Goal: Find specific page/section: Find specific page/section

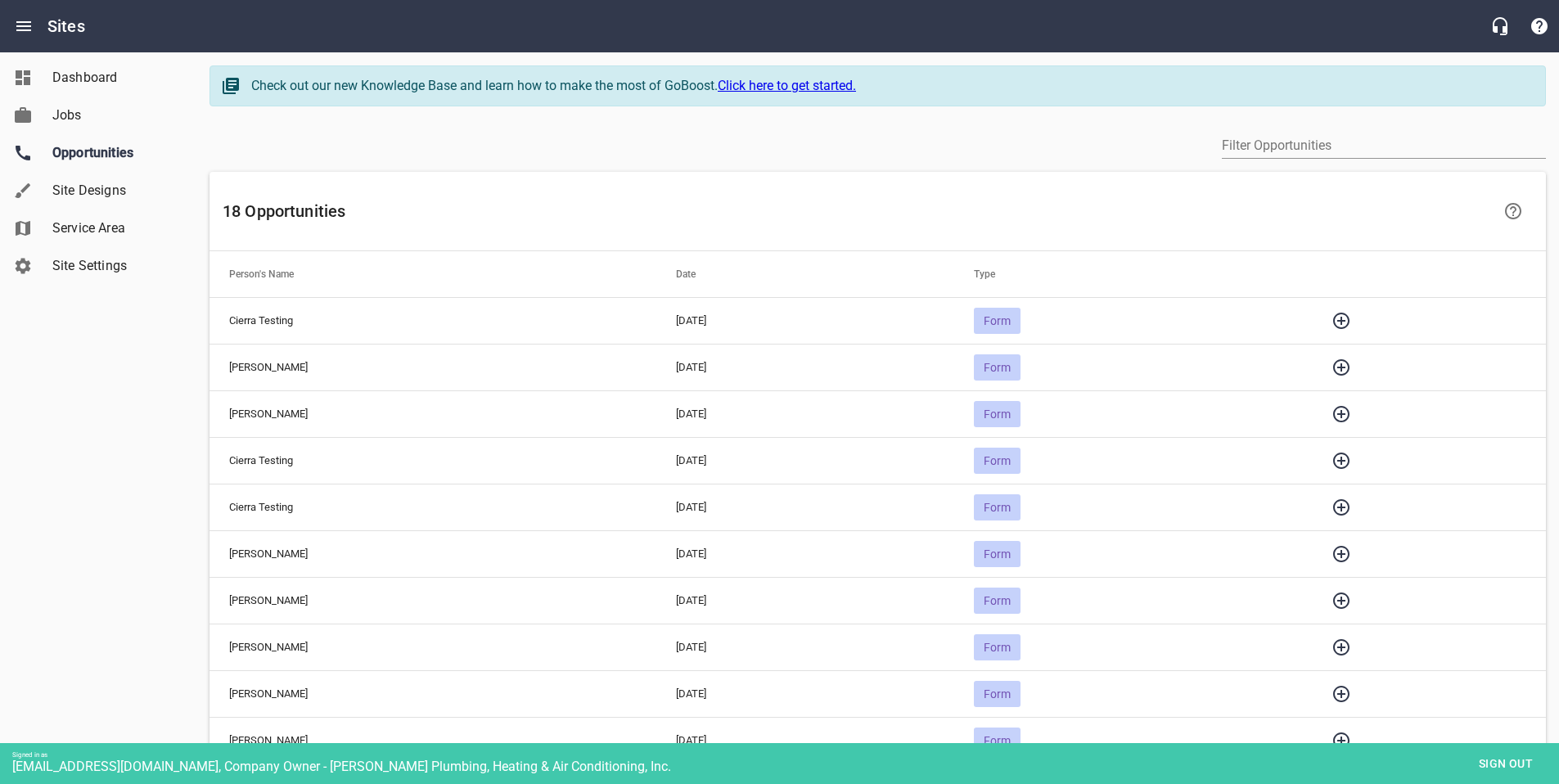
click at [1351, 317] on icon "button" at bounding box center [1341, 320] width 19 height 19
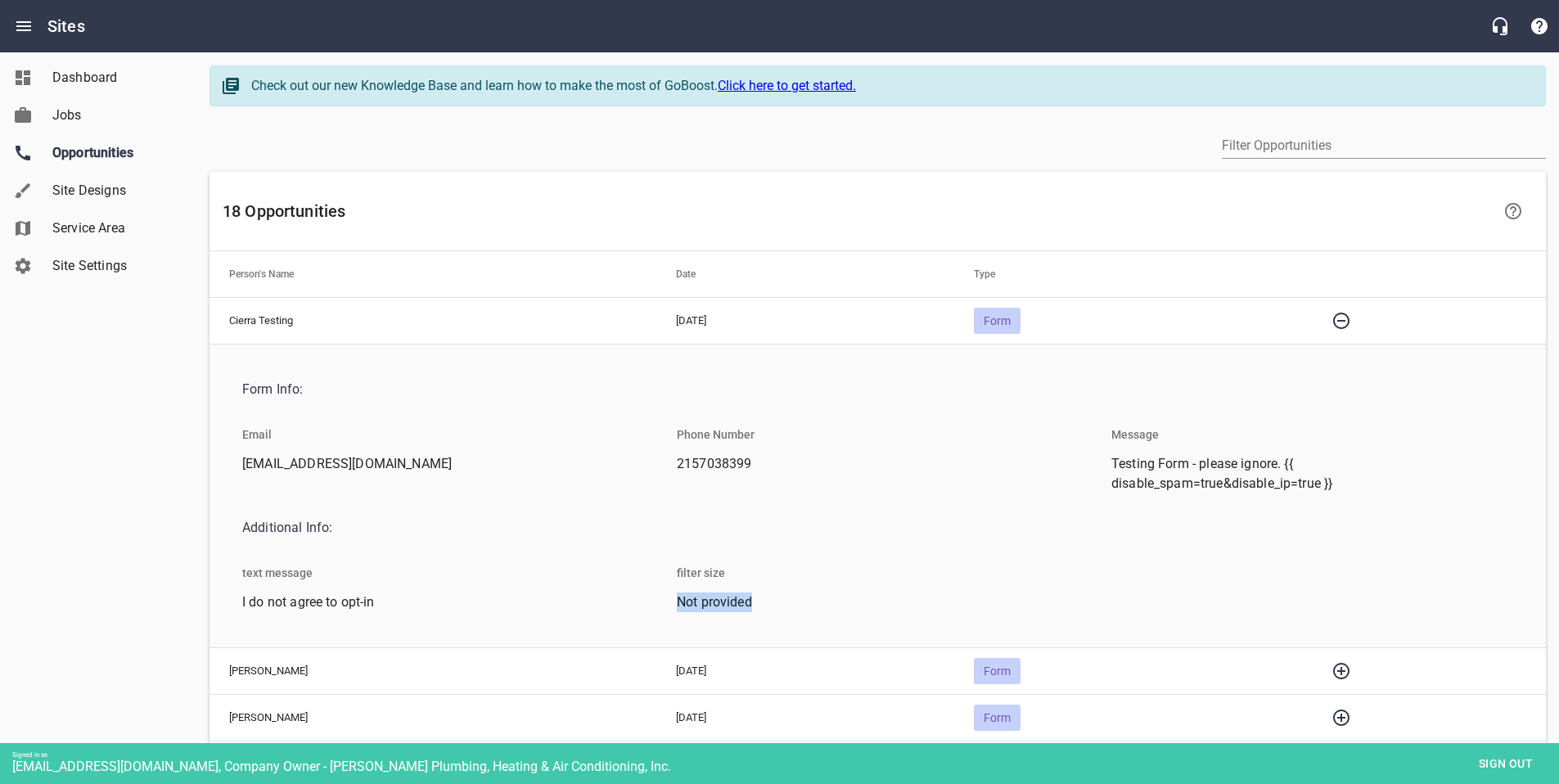
drag, startPoint x: 674, startPoint y: 603, endPoint x: 759, endPoint y: 603, distance: 85.0
click at [759, 603] on li "Not provided" at bounding box center [878, 607] width 428 height 29
click at [728, 603] on span "Not provided" at bounding box center [871, 602] width 389 height 19
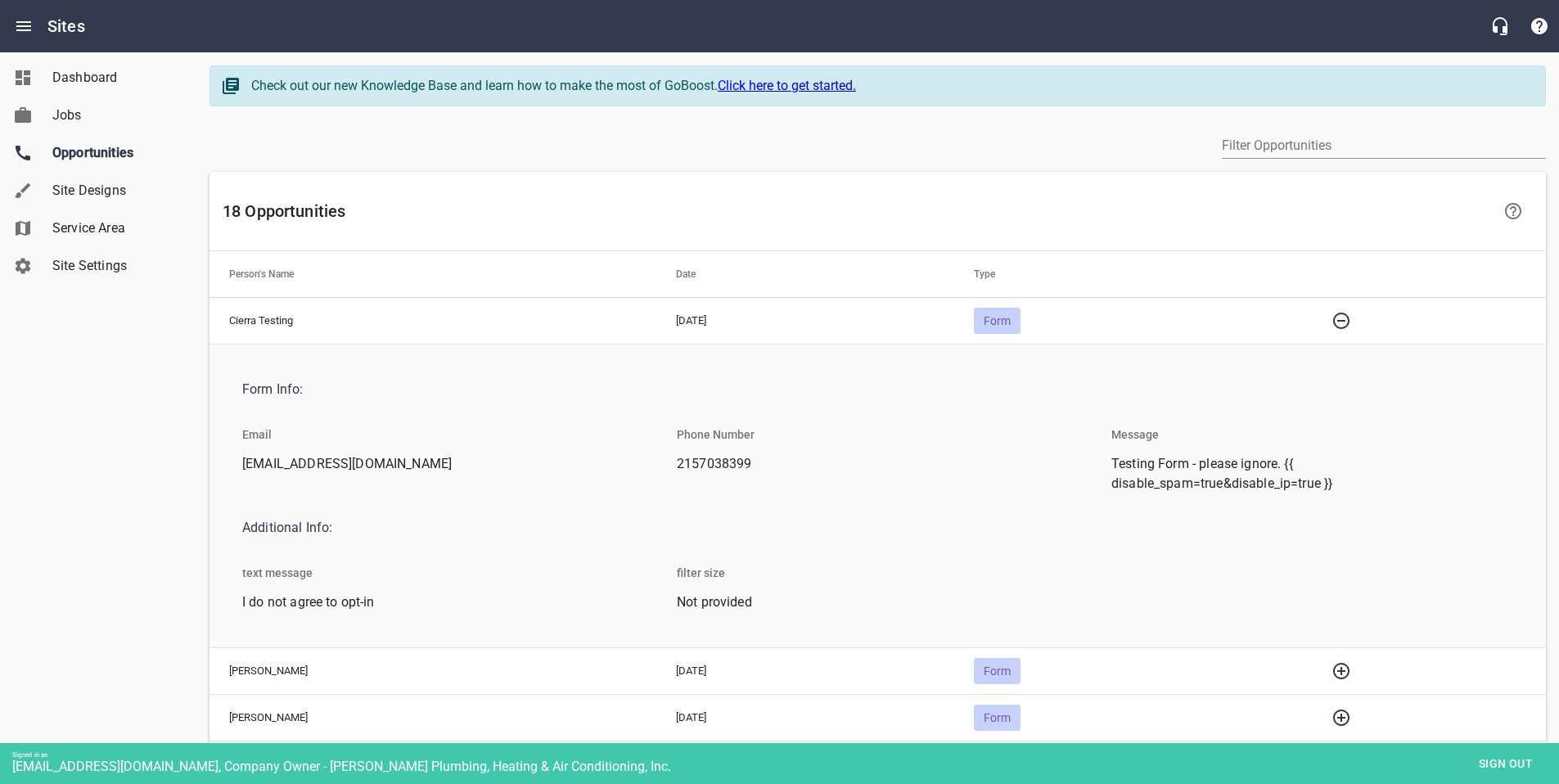
click at [659, 600] on div "text message I do not agree to opt-in" at bounding box center [443, 587] width 434 height 74
click at [705, 604] on span "Not provided" at bounding box center [871, 602] width 389 height 19
click at [813, 604] on span "Not provided" at bounding box center [871, 602] width 389 height 19
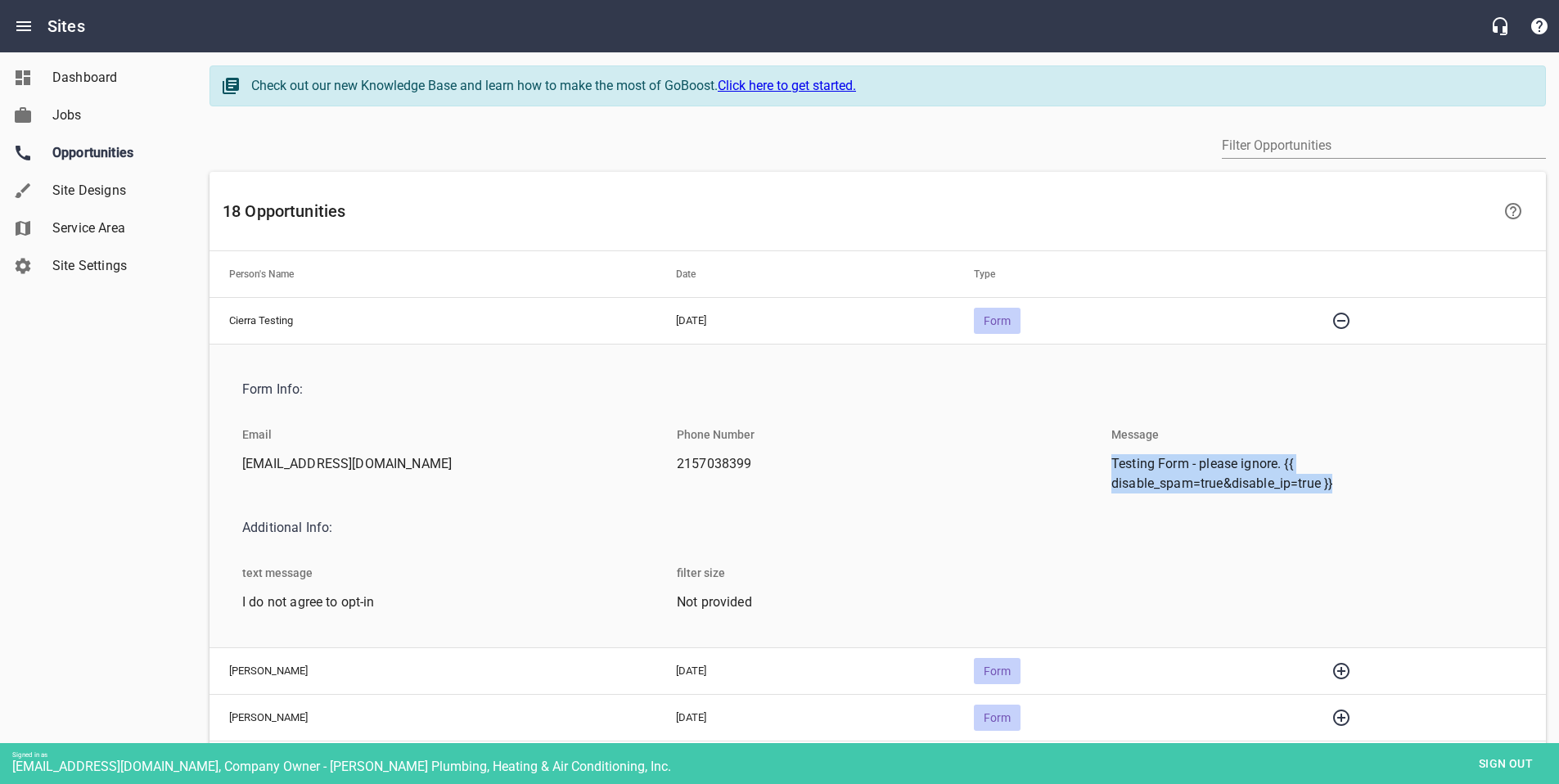
drag, startPoint x: 1116, startPoint y: 462, endPoint x: 1348, endPoint y: 481, distance: 232.8
click at [1358, 481] on li "Testing Form - please ignore. {{ disable_spam=true&disable_ip=true }}" at bounding box center [1312, 478] width 428 height 48
copy span "Testing Form - please ignore. {{ disable_spam=true&disable_ip=true }}"
click at [180, 418] on div "Dashboard Jobs Opportunities Site Designs Service Area Site Settings" at bounding box center [99, 392] width 197 height 784
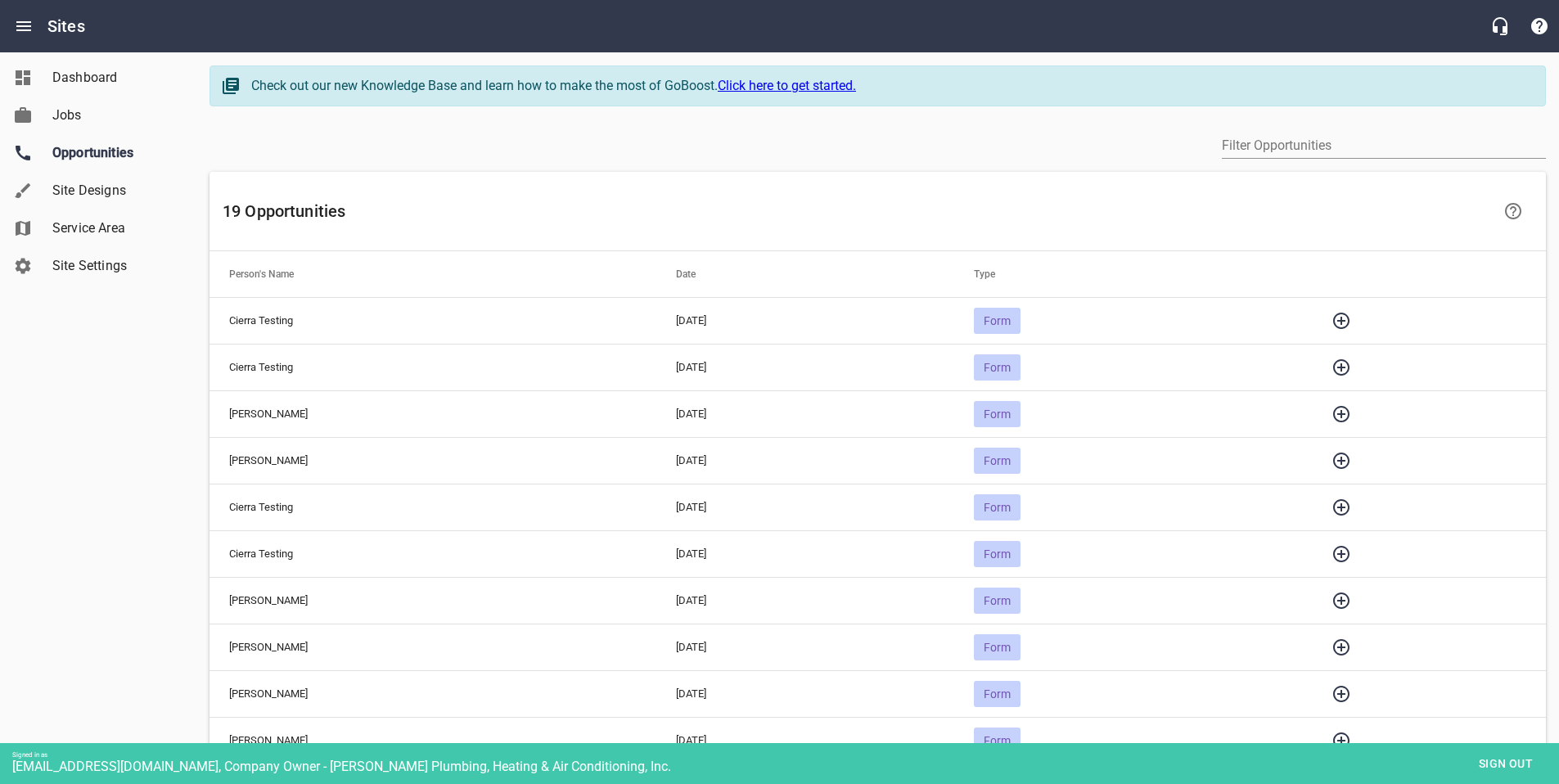
click at [1349, 323] on icon "button" at bounding box center [1341, 320] width 16 height 16
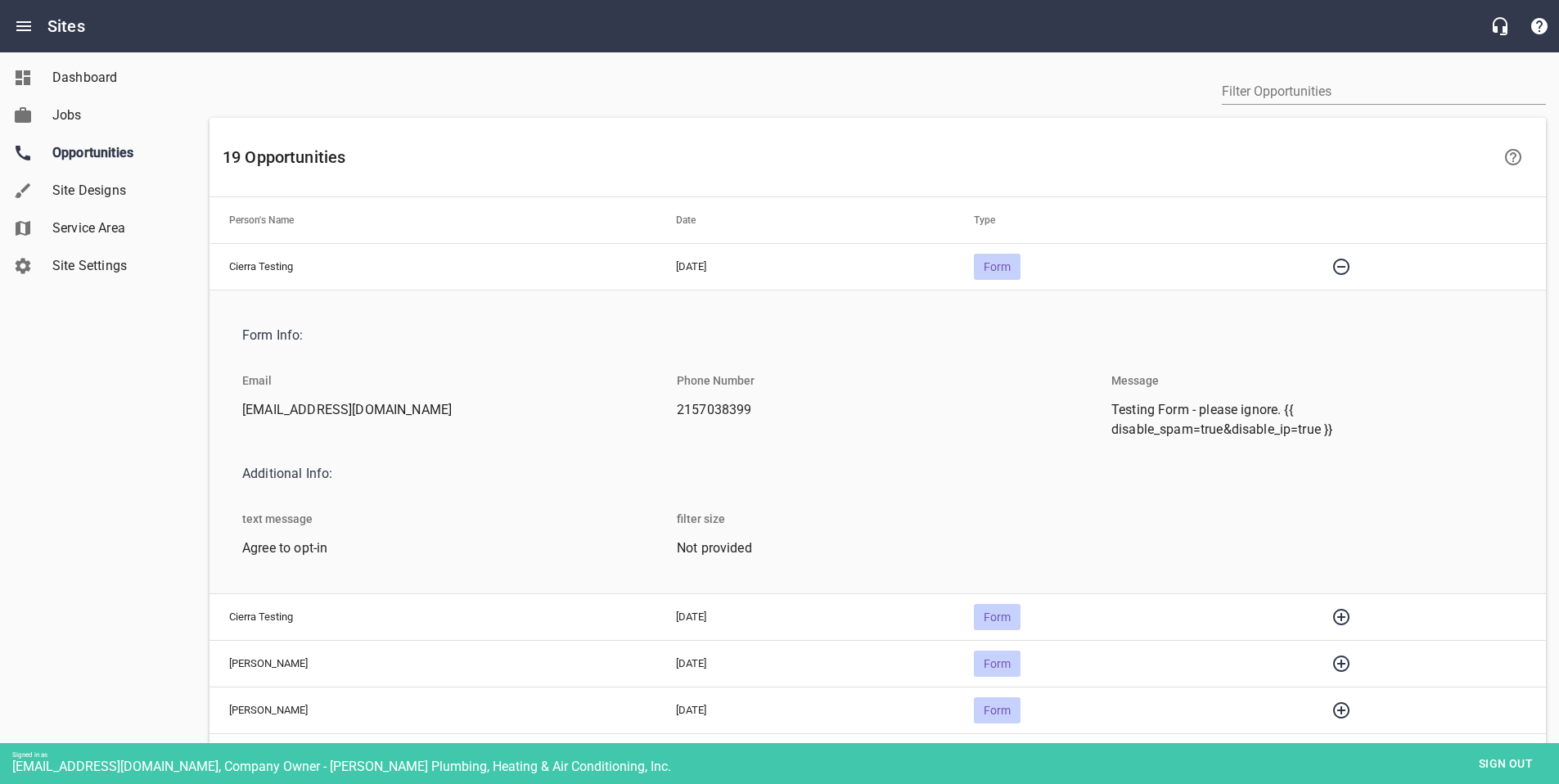
scroll to position [79, 0]
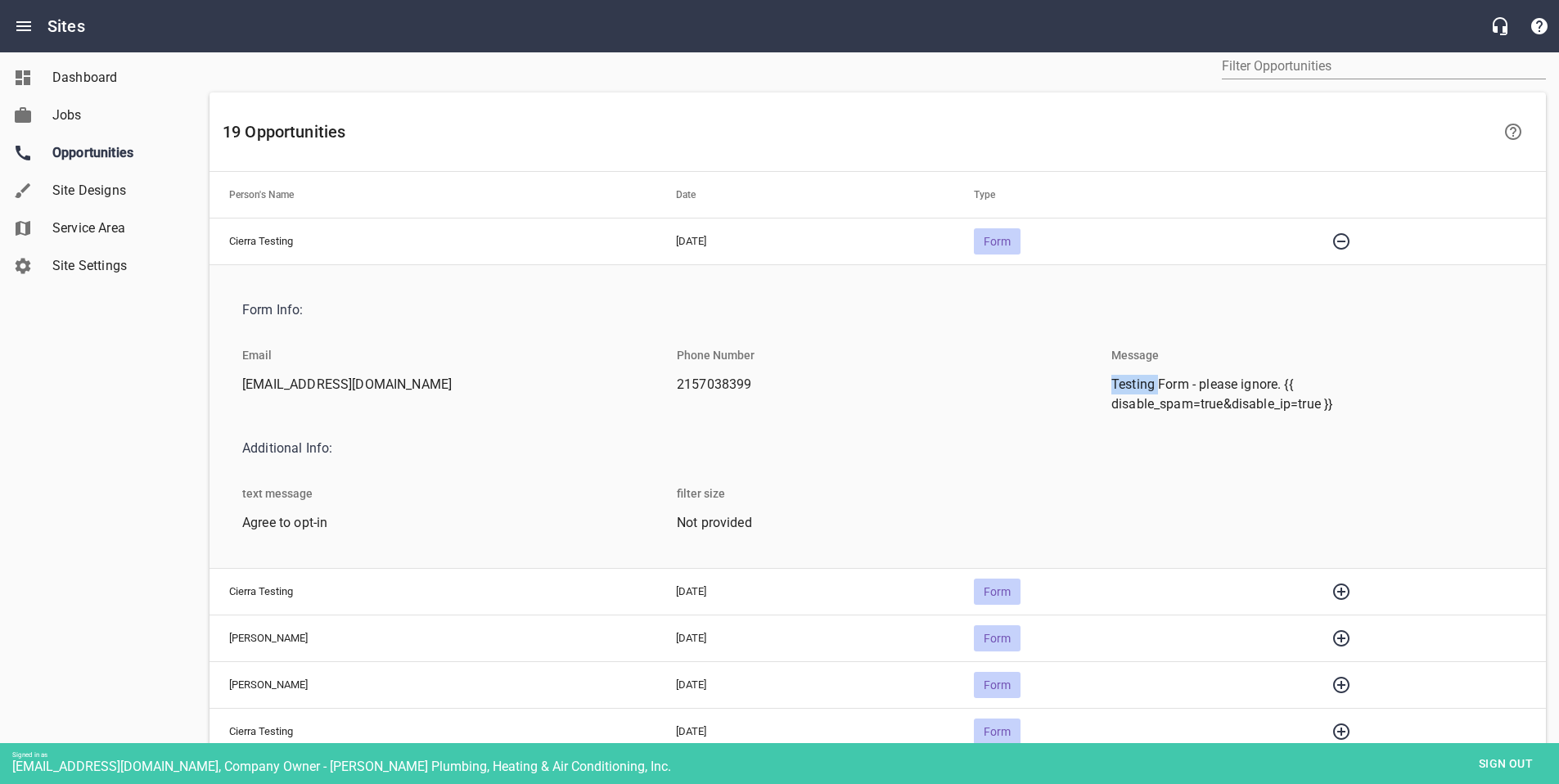
drag, startPoint x: 1108, startPoint y: 388, endPoint x: 1231, endPoint y: 392, distance: 123.1
click at [1231, 392] on li "Testing Form - please ignore. {{ disable_spam=true&disable_ip=true }}" at bounding box center [1312, 399] width 428 height 48
click at [1323, 406] on span "Testing Form - please ignore. {{ disable_spam=true&disable_ip=true }}" at bounding box center [1305, 395] width 389 height 40
drag, startPoint x: 1348, startPoint y: 405, endPoint x: 1092, endPoint y: 375, distance: 257.8
click at [1092, 375] on div "Form Info: Email cierra@goboost.com Phone Number 2157038399 Message Testing For…" at bounding box center [878, 416] width 1304 height 257
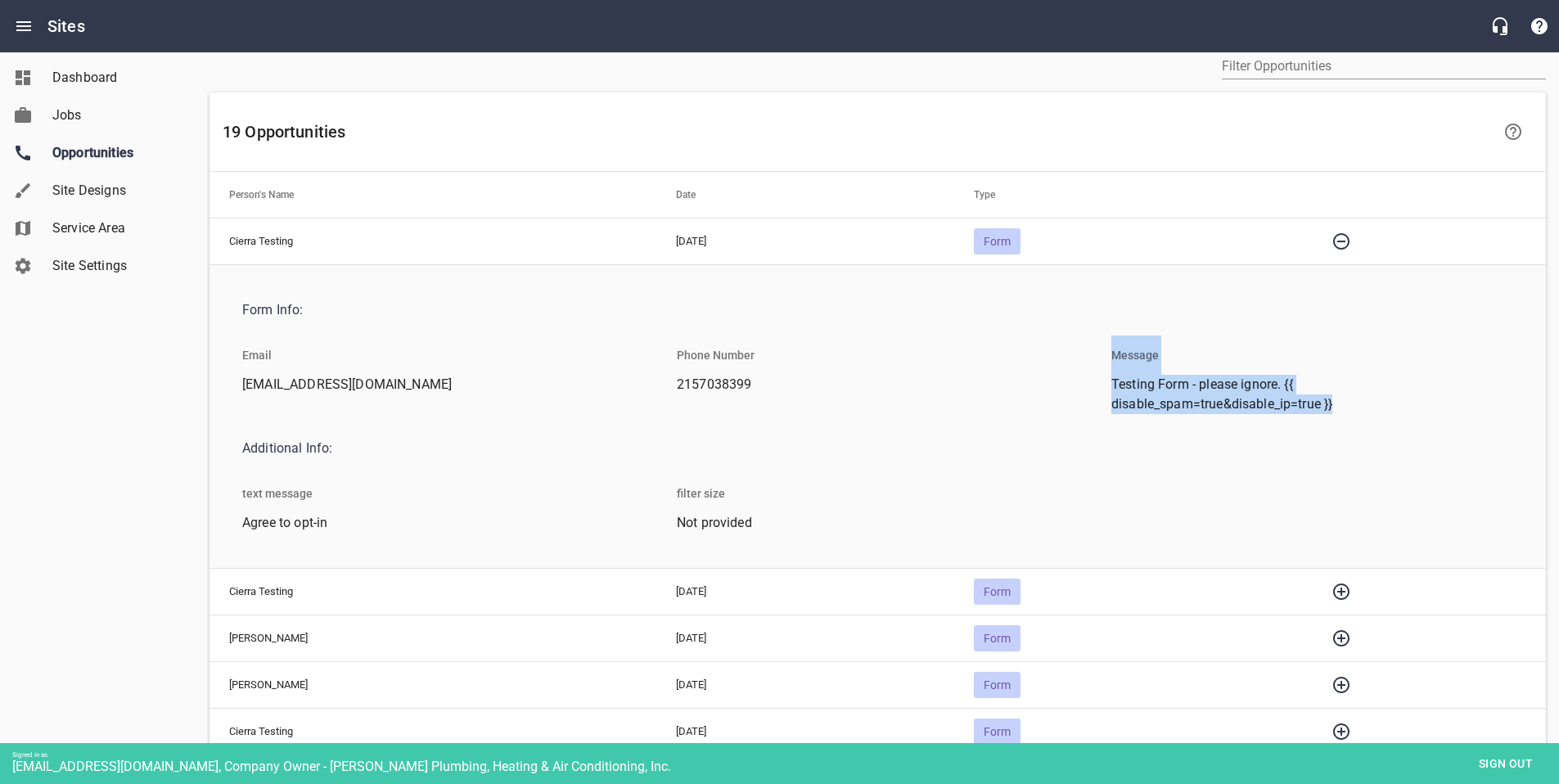
click at [1092, 375] on div "Phone Number 2157038399" at bounding box center [877, 379] width 434 height 94
click at [1121, 396] on span "Testing Form - please ignore. {{ disable_spam=true&disable_ip=true }}" at bounding box center [1305, 395] width 389 height 40
drag, startPoint x: 1109, startPoint y: 382, endPoint x: 1320, endPoint y: 416, distance: 213.7
click at [1320, 416] on li "Testing Form - please ignore. {{ disable_spam=true&disable_ip=true }}" at bounding box center [1312, 399] width 428 height 48
copy span "Testing Form - please ignore. {{ disable_spam=true&disable_ip=true }}"
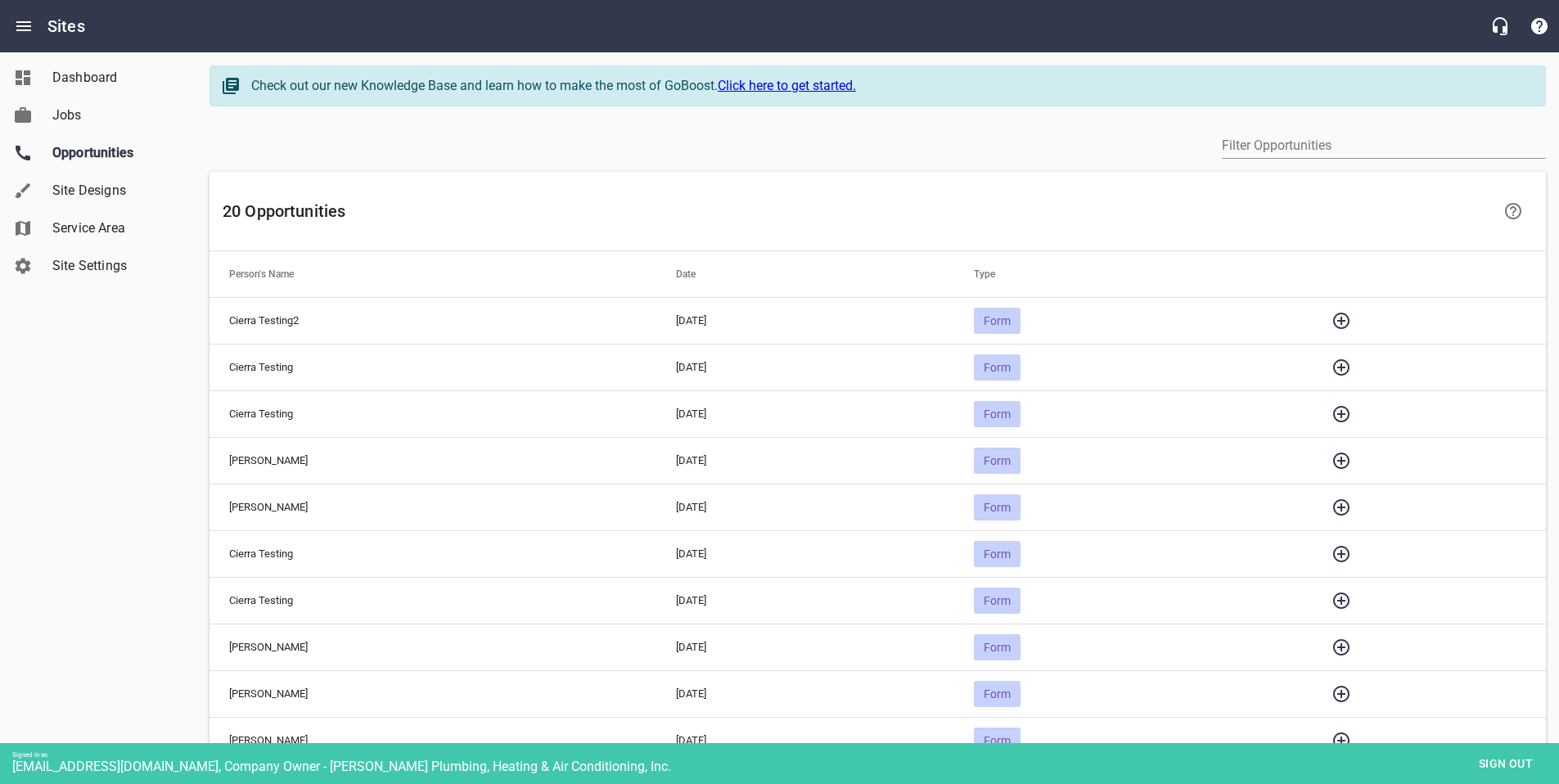
click at [1351, 320] on icon "button" at bounding box center [1341, 320] width 19 height 19
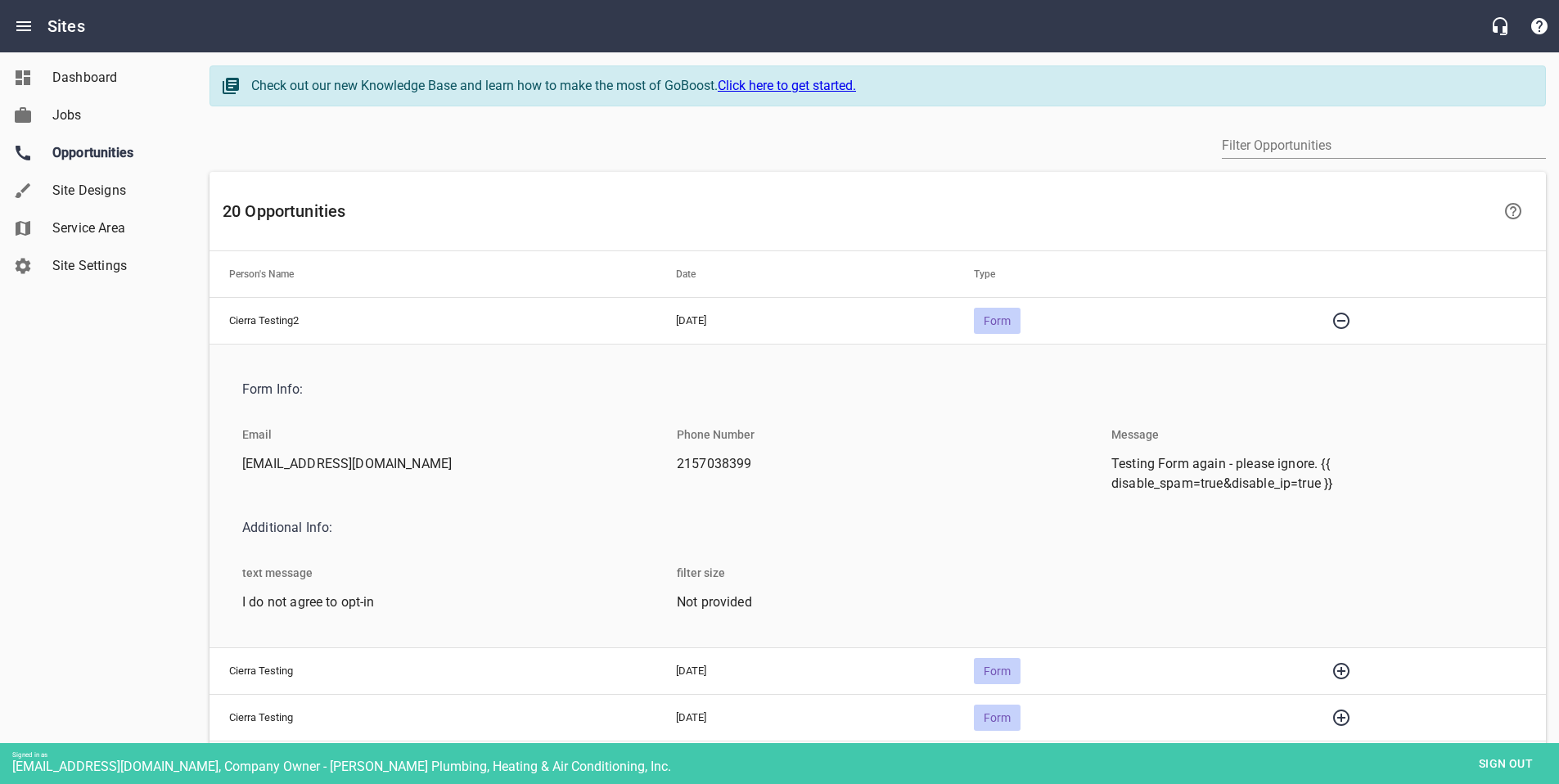
click at [680, 599] on span "Not provided" at bounding box center [871, 602] width 389 height 19
click at [705, 518] on span "Additional Info:" at bounding box center [871, 527] width 1258 height 19
click at [717, 599] on span "Not provided" at bounding box center [871, 602] width 389 height 19
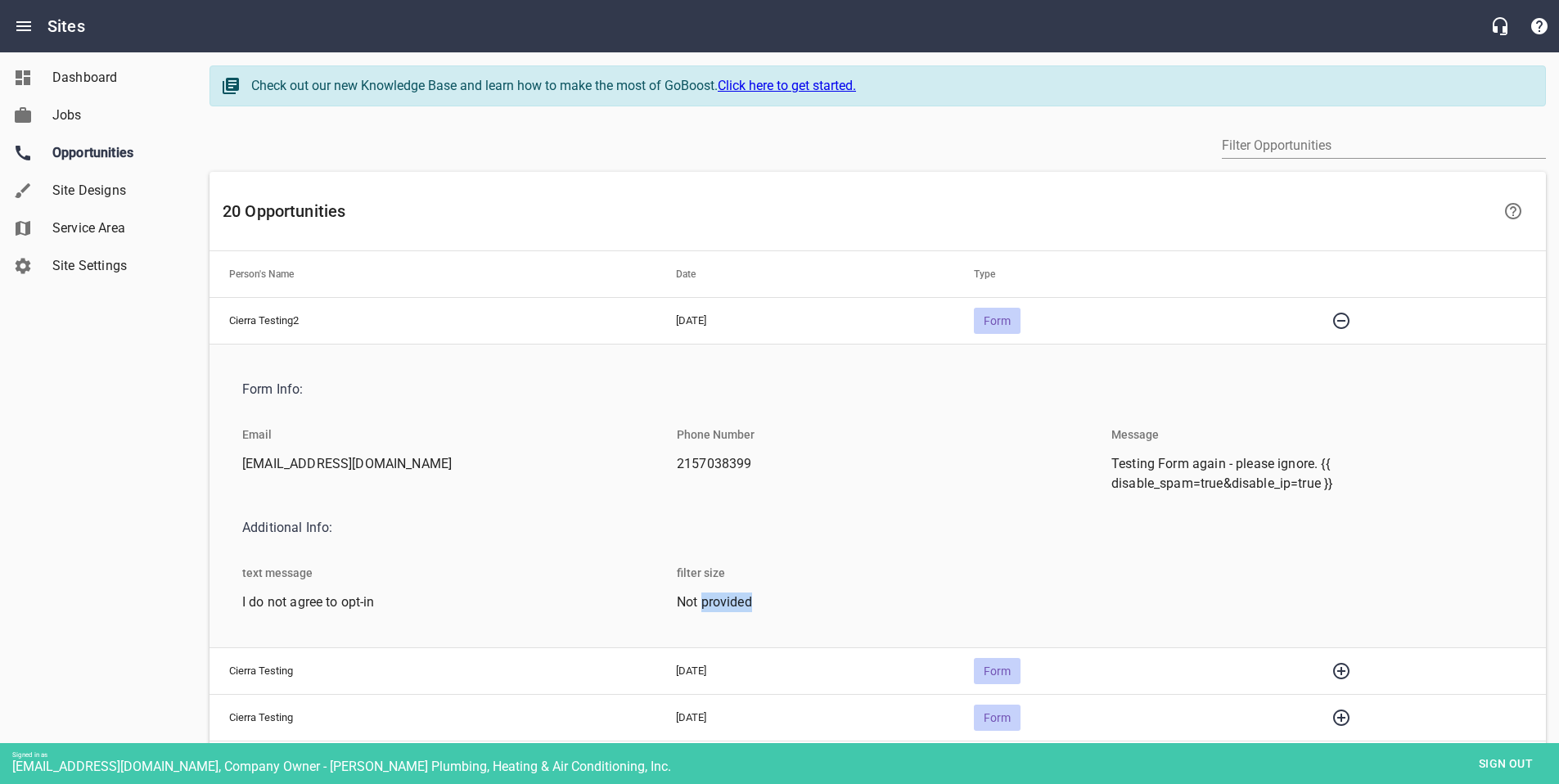
click at [717, 599] on span "Not provided" at bounding box center [871, 602] width 389 height 19
click at [1137, 490] on span "Testing Form again - please ignore. {{ disable_spam=true&disable_ip=true }}" at bounding box center [1305, 474] width 389 height 40
drag, startPoint x: 1341, startPoint y: 484, endPoint x: 1099, endPoint y: 461, distance: 243.1
click at [1099, 461] on li "Testing Form again - please ignore. {{ disable_spam=true&disable_ip=true }}" at bounding box center [1312, 478] width 428 height 48
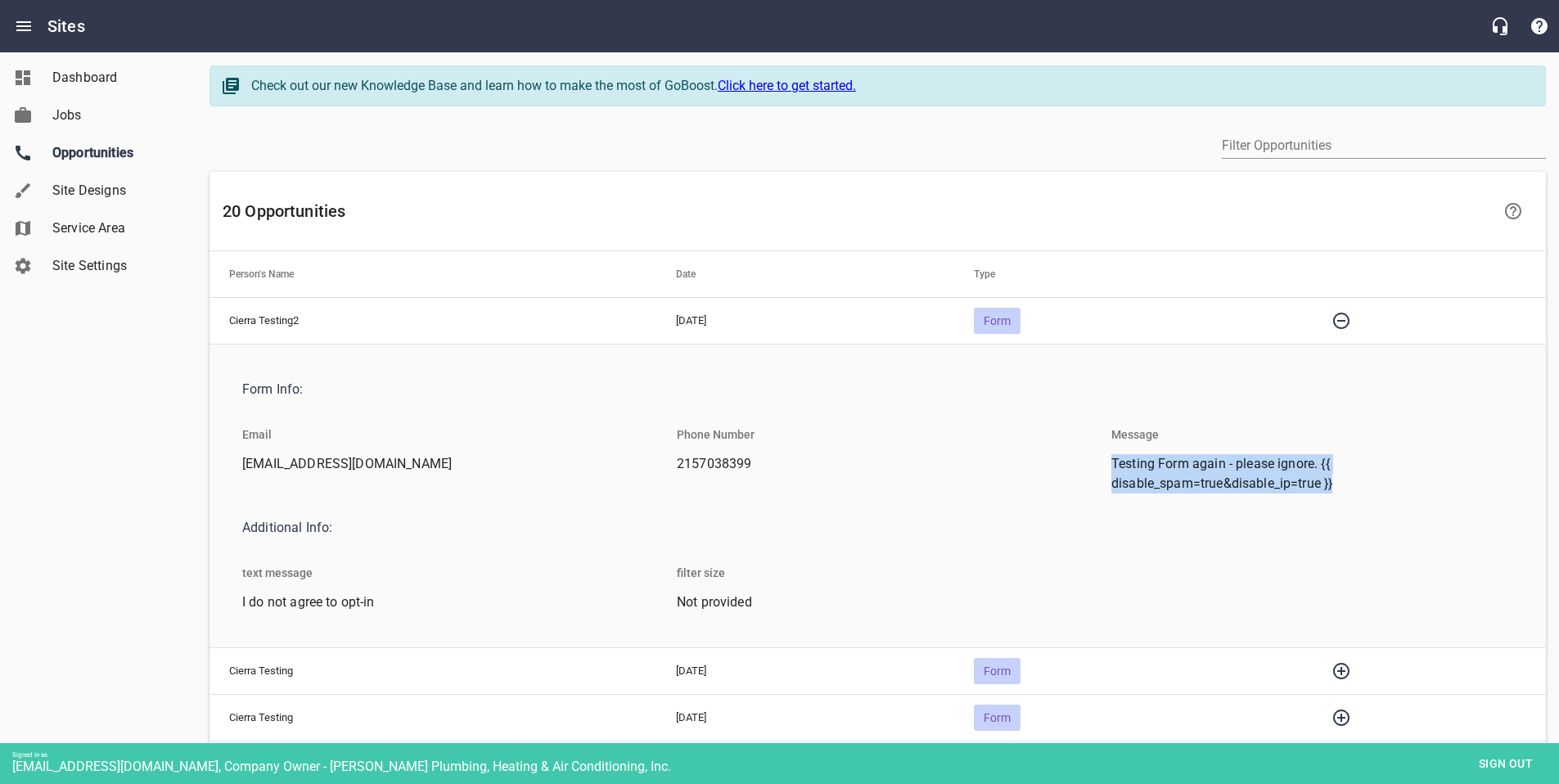
copy span "Testing Form again - please ignore. {{ disable_spam=true&disable_ip=true }}"
click at [683, 219] on h6 "20 Opportunities" at bounding box center [856, 211] width 1267 height 26
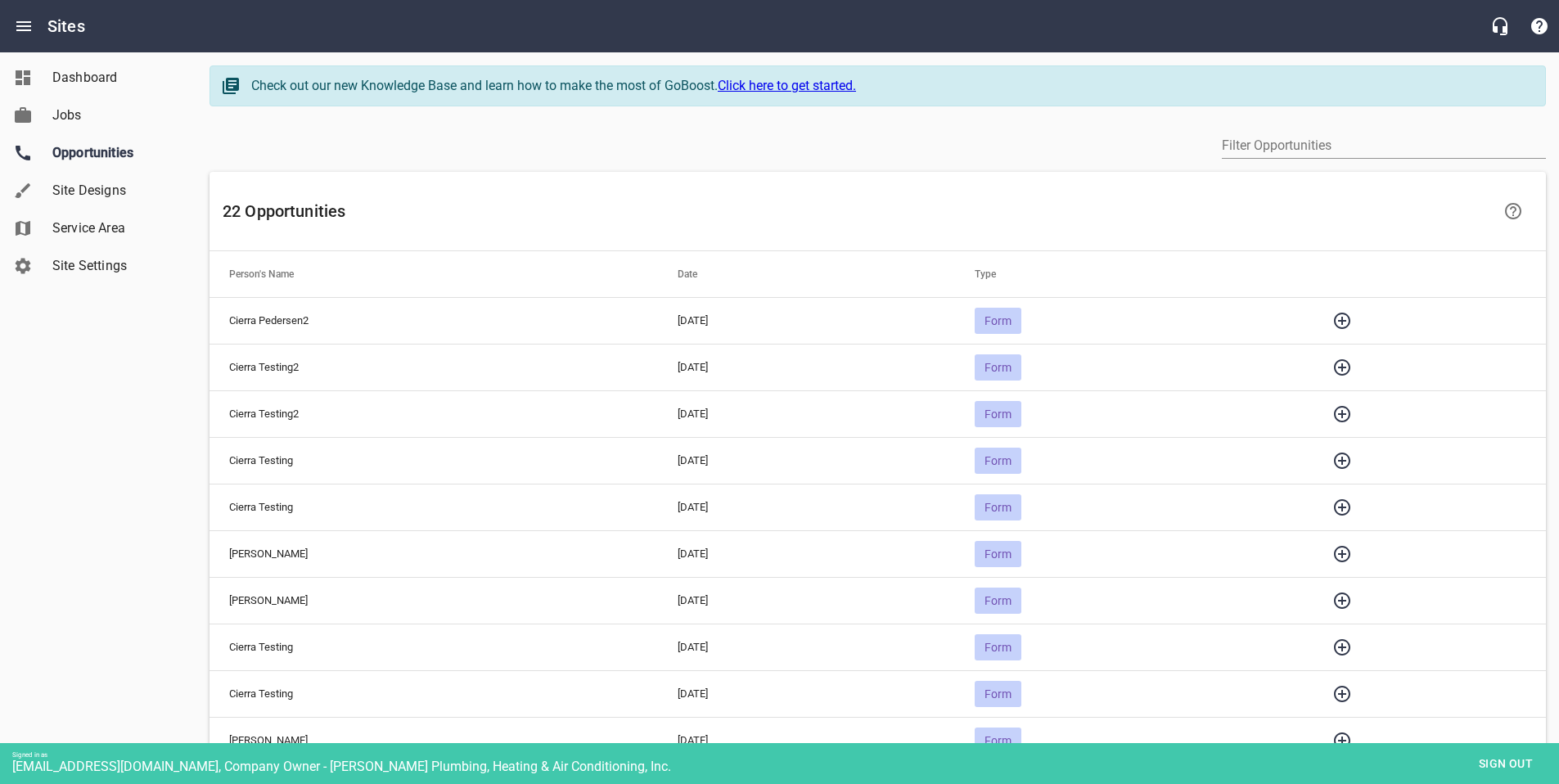
click at [1350, 316] on icon "button" at bounding box center [1341, 320] width 16 height 16
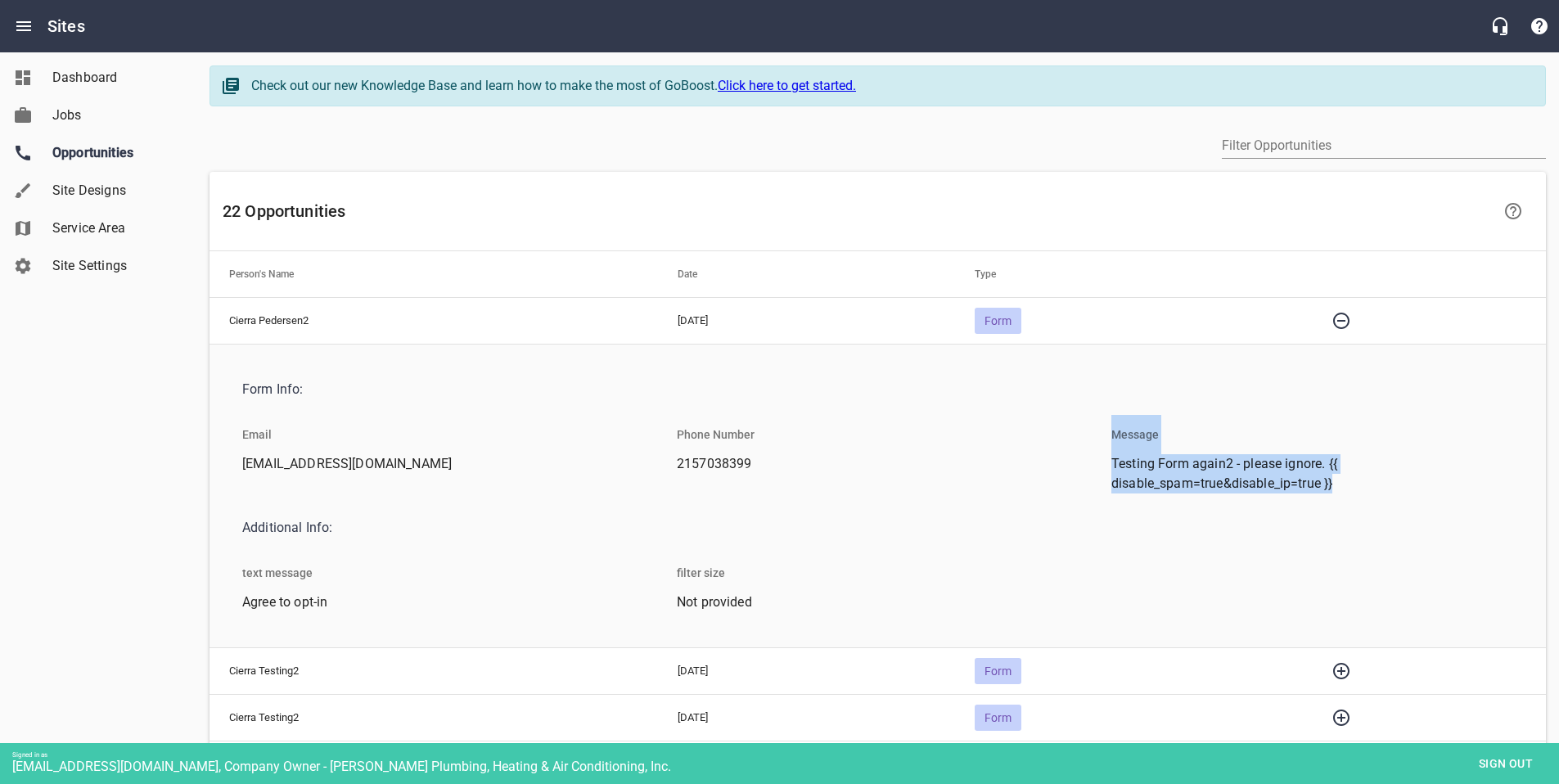
drag, startPoint x: 1345, startPoint y: 484, endPoint x: 1089, endPoint y: 459, distance: 257.2
click at [1089, 459] on div "Form Info: Email cierra@goboost.com Phone Number 2157038399 Message Testing For…" at bounding box center [878, 496] width 1304 height 257
click at [1110, 463] on li "Testing Form again2 - please ignore. {{ disable_spam=true&disable_ip=true }}" at bounding box center [1312, 478] width 428 height 48
drag, startPoint x: 1110, startPoint y: 463, endPoint x: 1336, endPoint y: 482, distance: 226.8
click at [1336, 482] on li "Testing Form again2 - please ignore. {{ disable_spam=true&disable_ip=true }}" at bounding box center [1312, 478] width 428 height 48
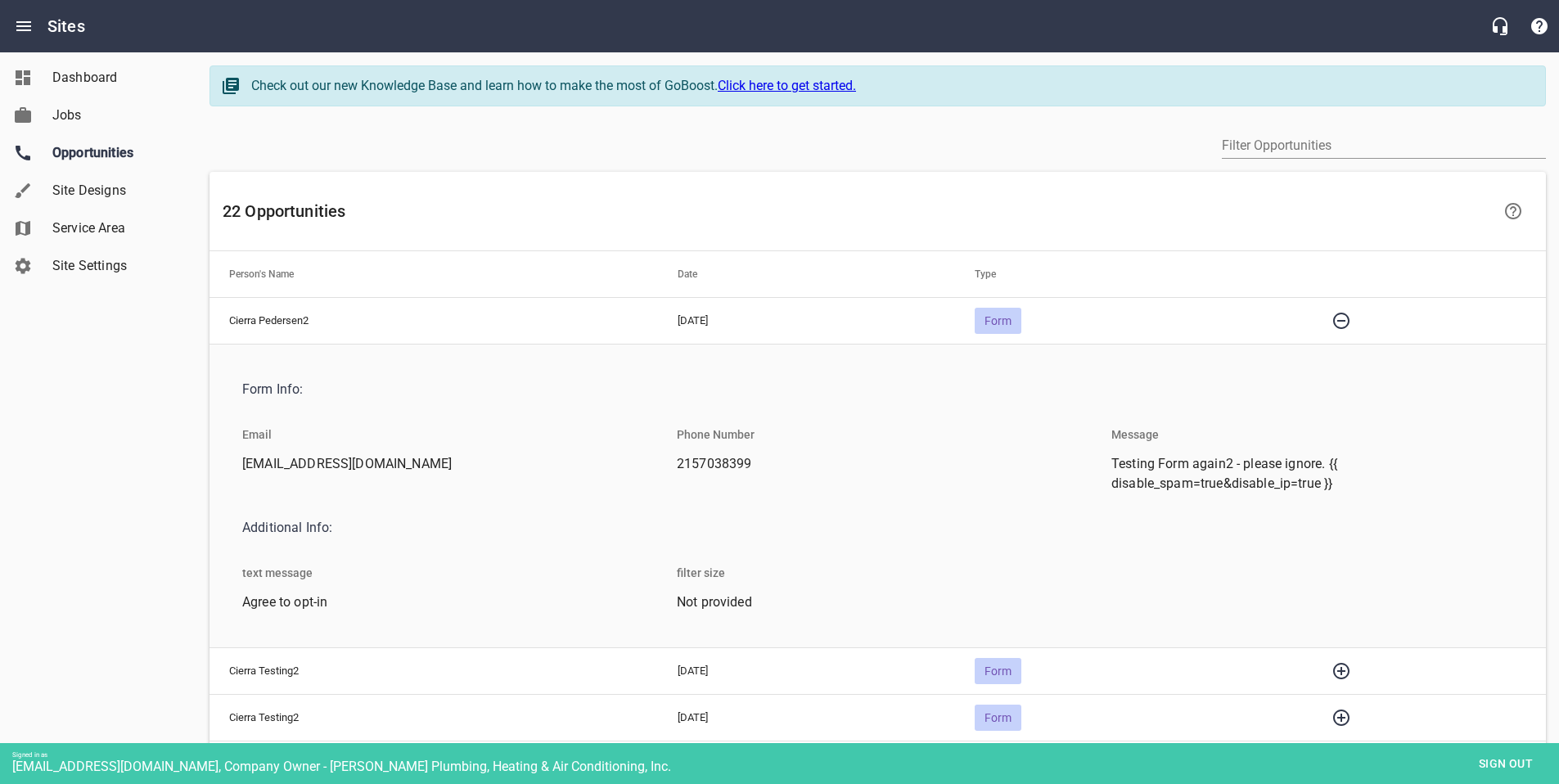
click at [110, 542] on div "Dashboard Jobs Opportunities Site Designs Service Area Site Settings" at bounding box center [99, 392] width 197 height 784
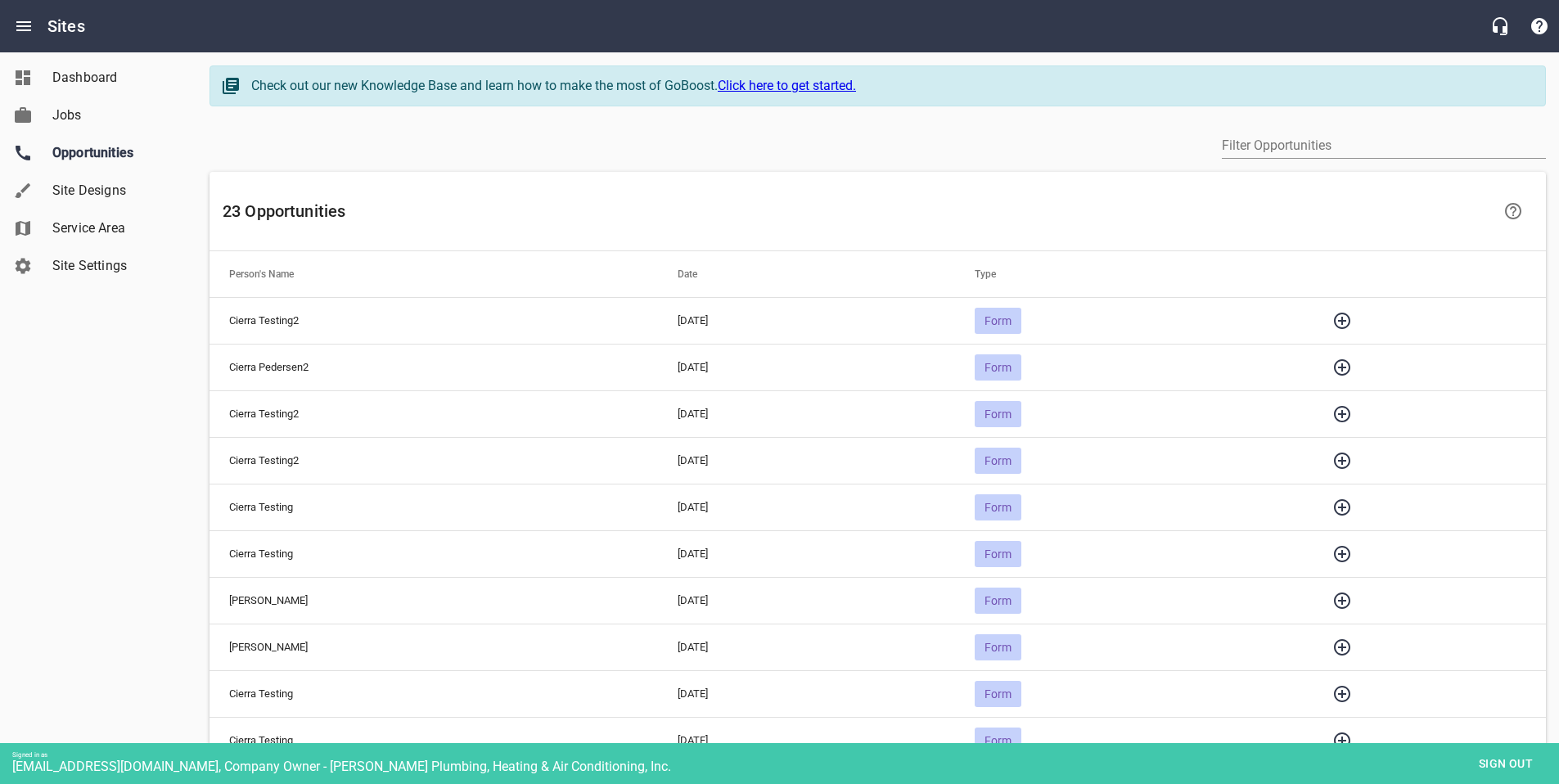
click at [1349, 319] on icon "button" at bounding box center [1341, 320] width 19 height 19
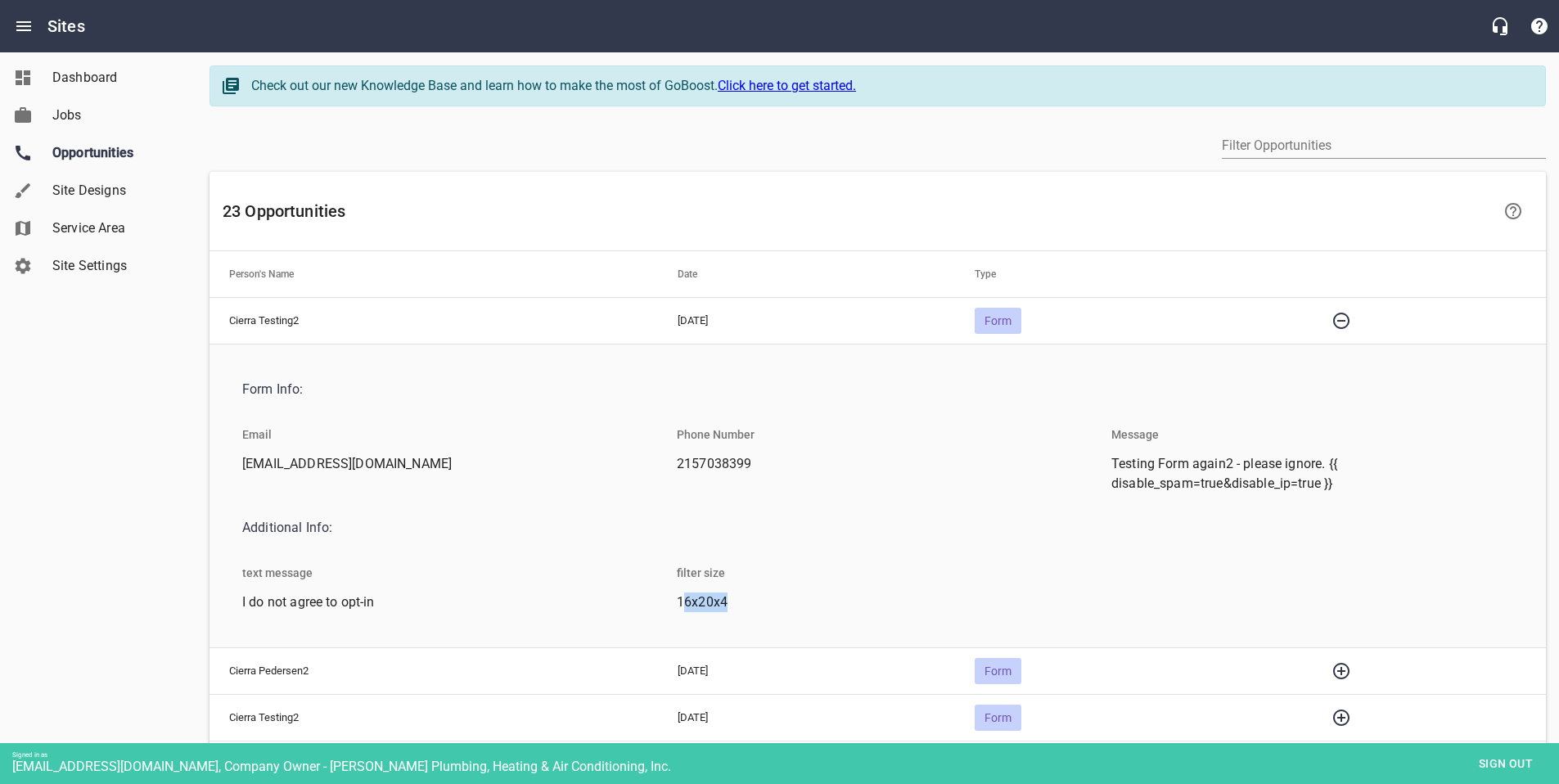
drag, startPoint x: 681, startPoint y: 607, endPoint x: 744, endPoint y: 609, distance: 63.0
click at [744, 609] on span "16x20x4" at bounding box center [871, 602] width 389 height 19
click at [751, 608] on span "16x20x4" at bounding box center [871, 602] width 389 height 19
drag, startPoint x: 675, startPoint y: 604, endPoint x: 749, endPoint y: 604, distance: 74.0
click at [749, 604] on li "16x20x4" at bounding box center [878, 607] width 428 height 29
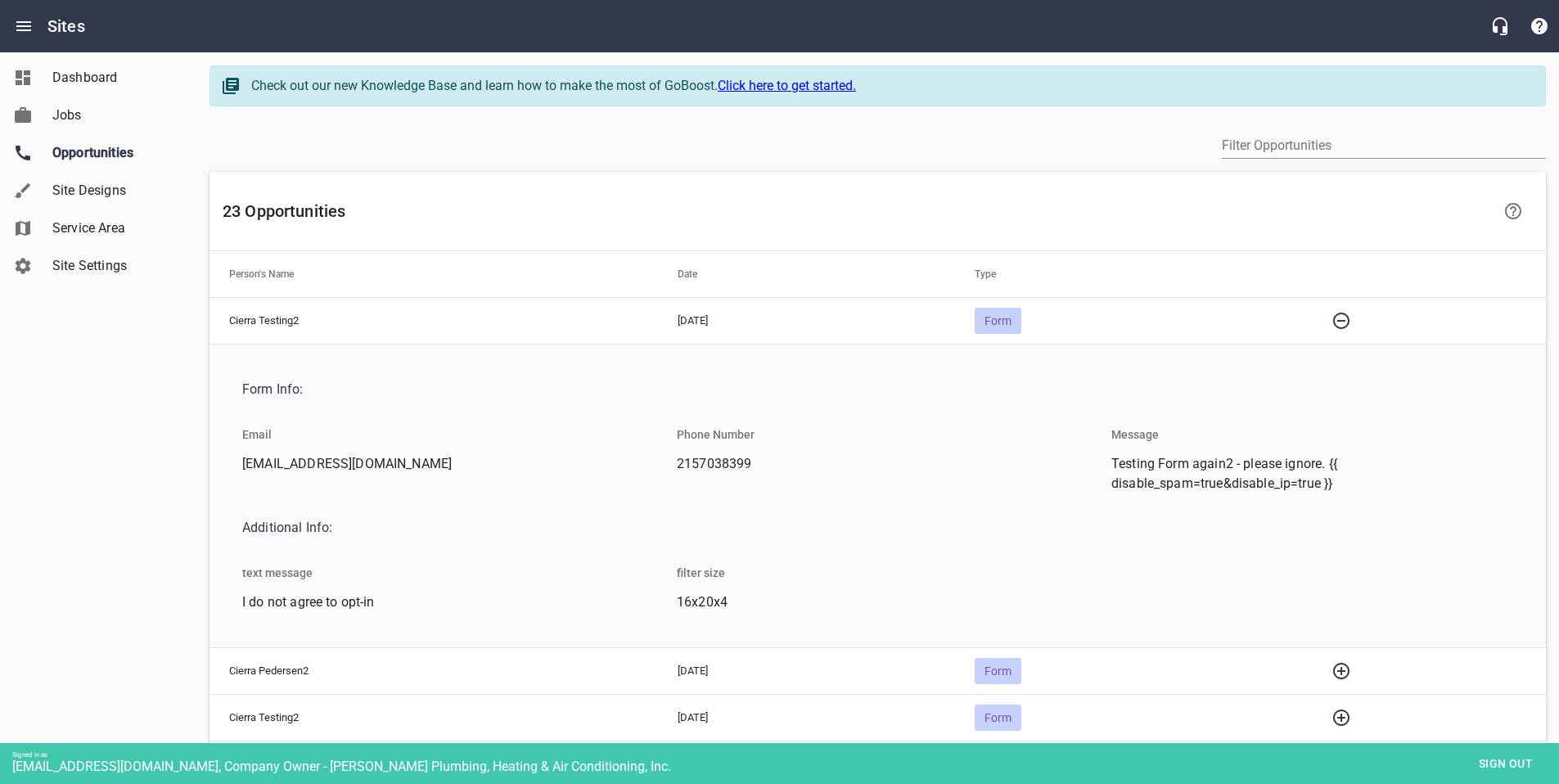
click at [726, 599] on span "16x20x4" at bounding box center [871, 602] width 389 height 19
click at [695, 604] on span "16x20x4" at bounding box center [871, 602] width 389 height 19
click at [617, 599] on span "I do not agree to opt-in" at bounding box center [436, 602] width 389 height 19
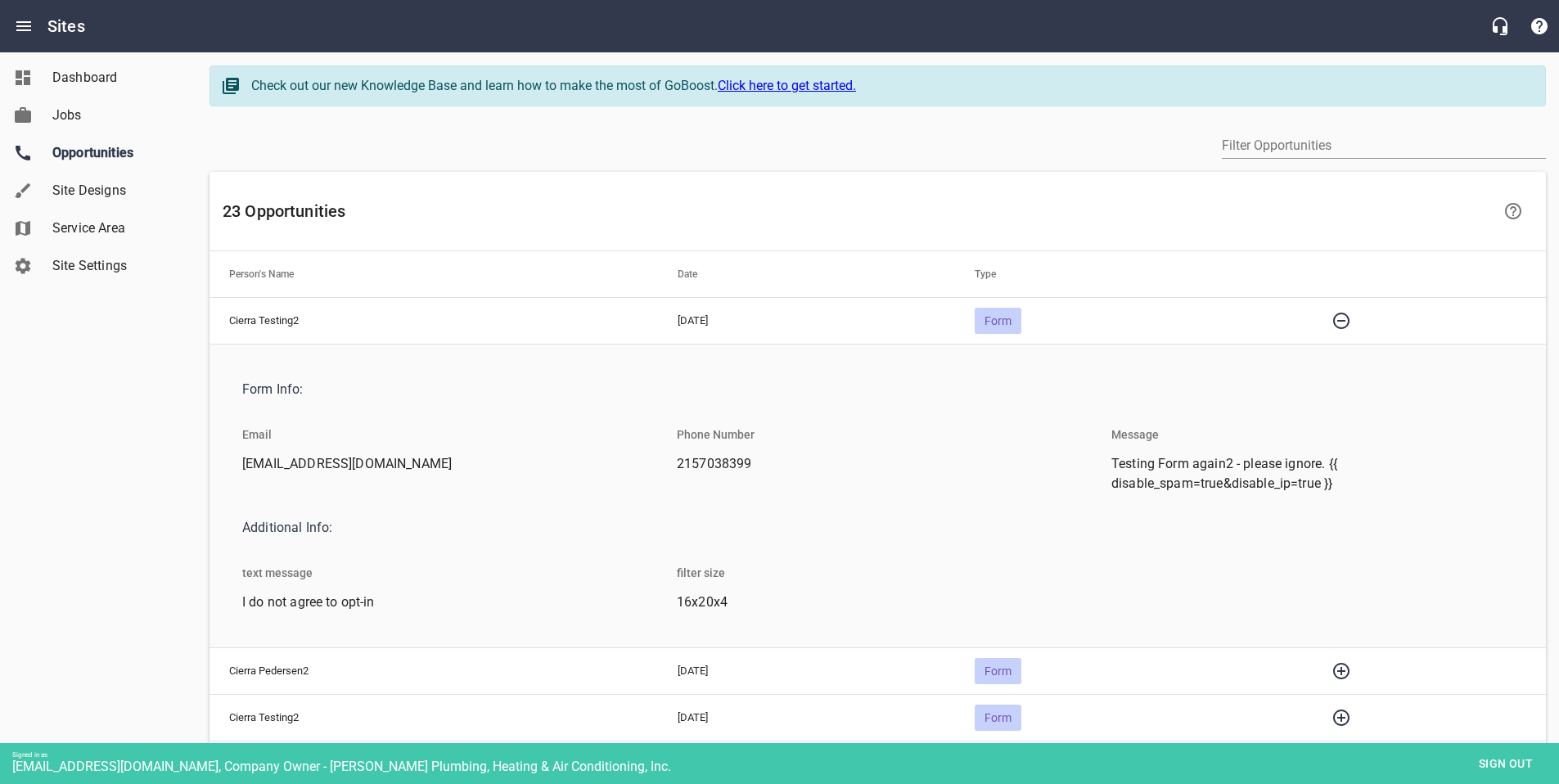
click at [682, 599] on span "16x20x4" at bounding box center [871, 602] width 389 height 19
click at [1186, 491] on span "Testing Form again2 - please ignore. {{ disable_spam=true&disable_ip=true }}" at bounding box center [1305, 474] width 389 height 40
drag, startPoint x: 1342, startPoint y: 484, endPoint x: 1099, endPoint y: 464, distance: 243.8
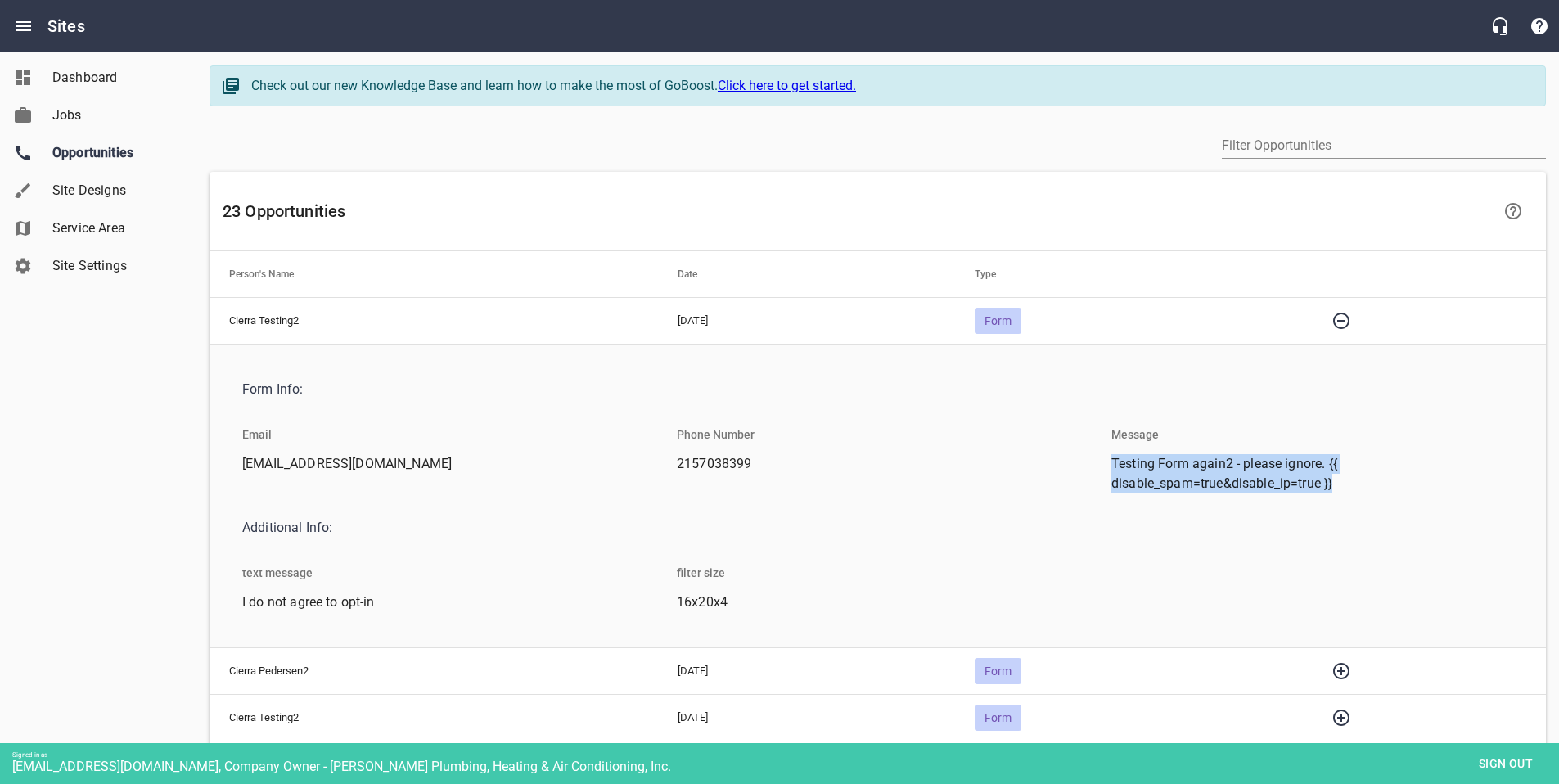
click at [1099, 464] on li "Testing Form again2 - please ignore. {{ disable_spam=true&disable_ip=true }}" at bounding box center [1312, 478] width 428 height 48
copy span "Testing Form again2 - please ignore. {{ disable_spam=true&disable_ip=true }}"
click at [152, 347] on div "Dashboard Jobs Opportunities Site Designs Service Area Site Settings" at bounding box center [99, 392] width 197 height 784
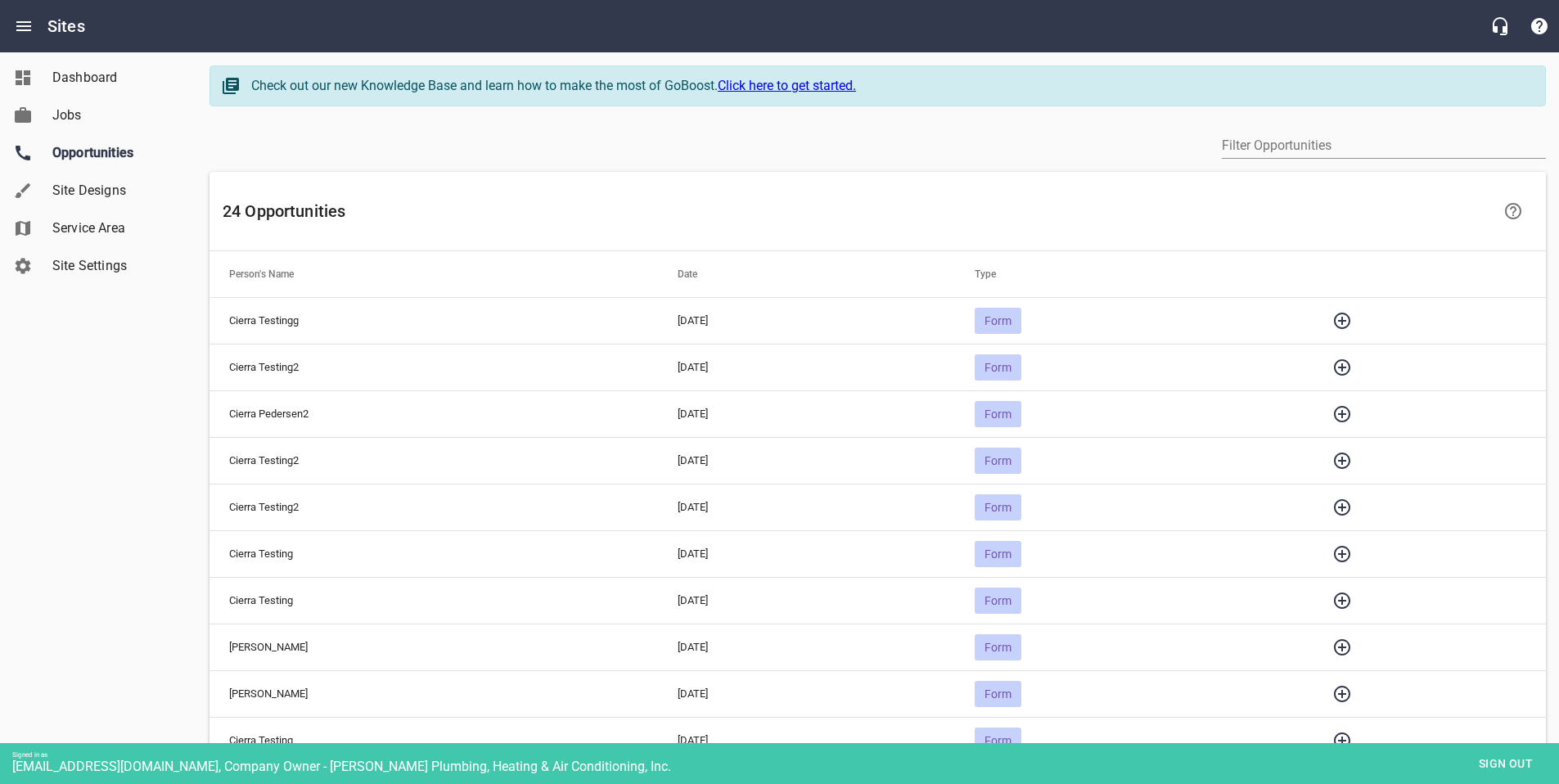
click at [1350, 320] on icon "button" at bounding box center [1341, 320] width 16 height 16
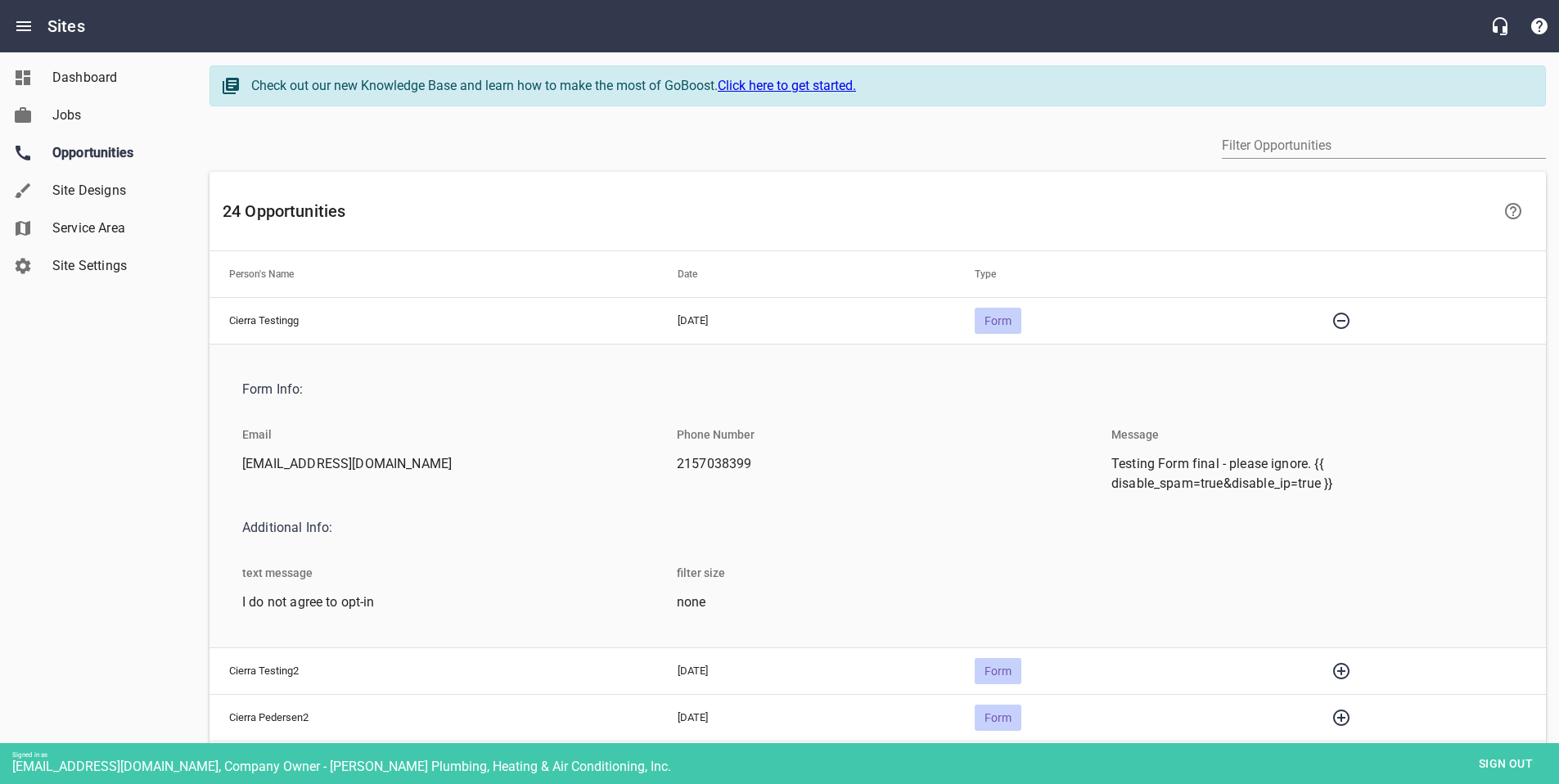
click at [696, 604] on span "none" at bounding box center [871, 602] width 389 height 19
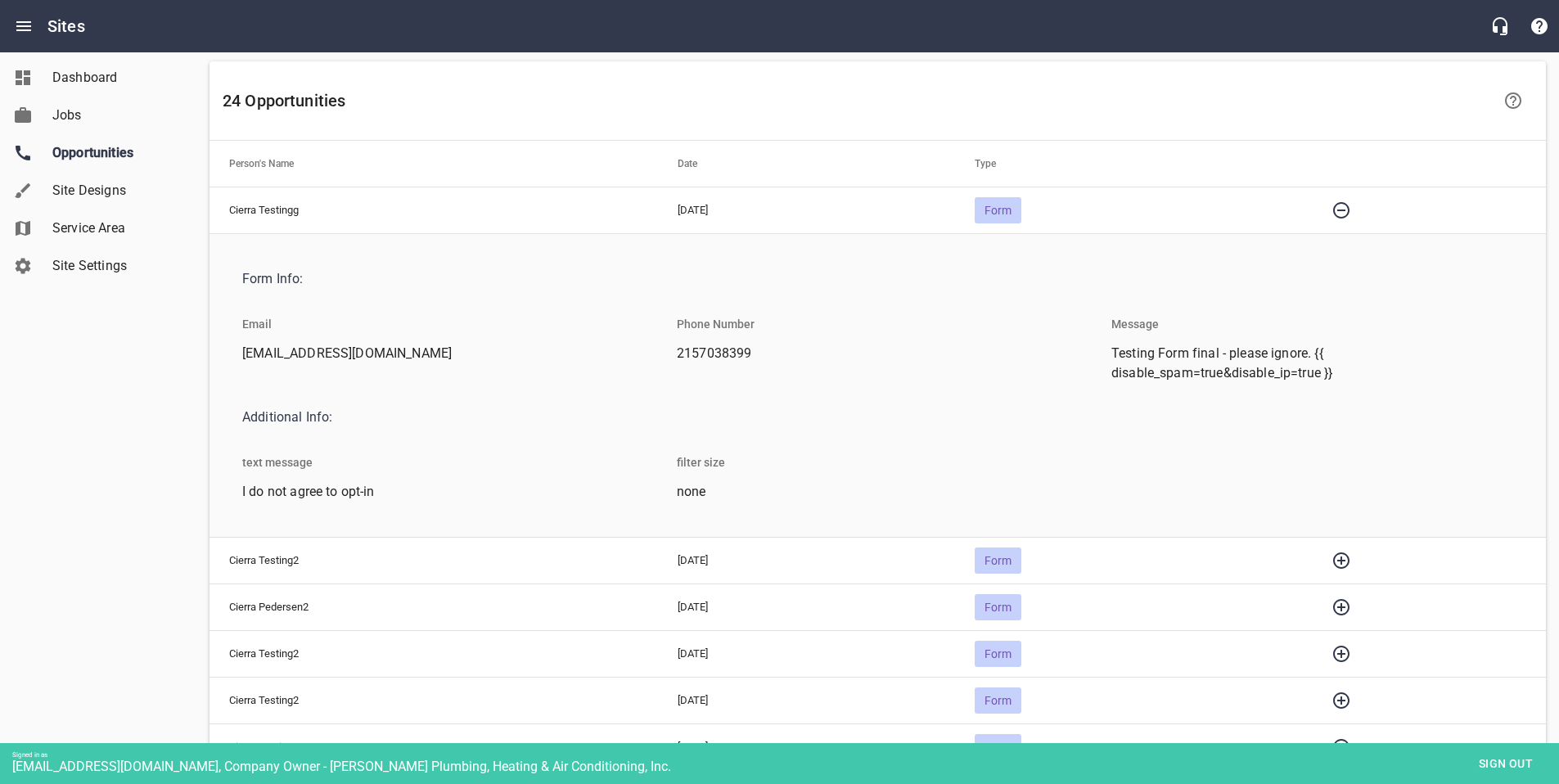
scroll to position [102, 0]
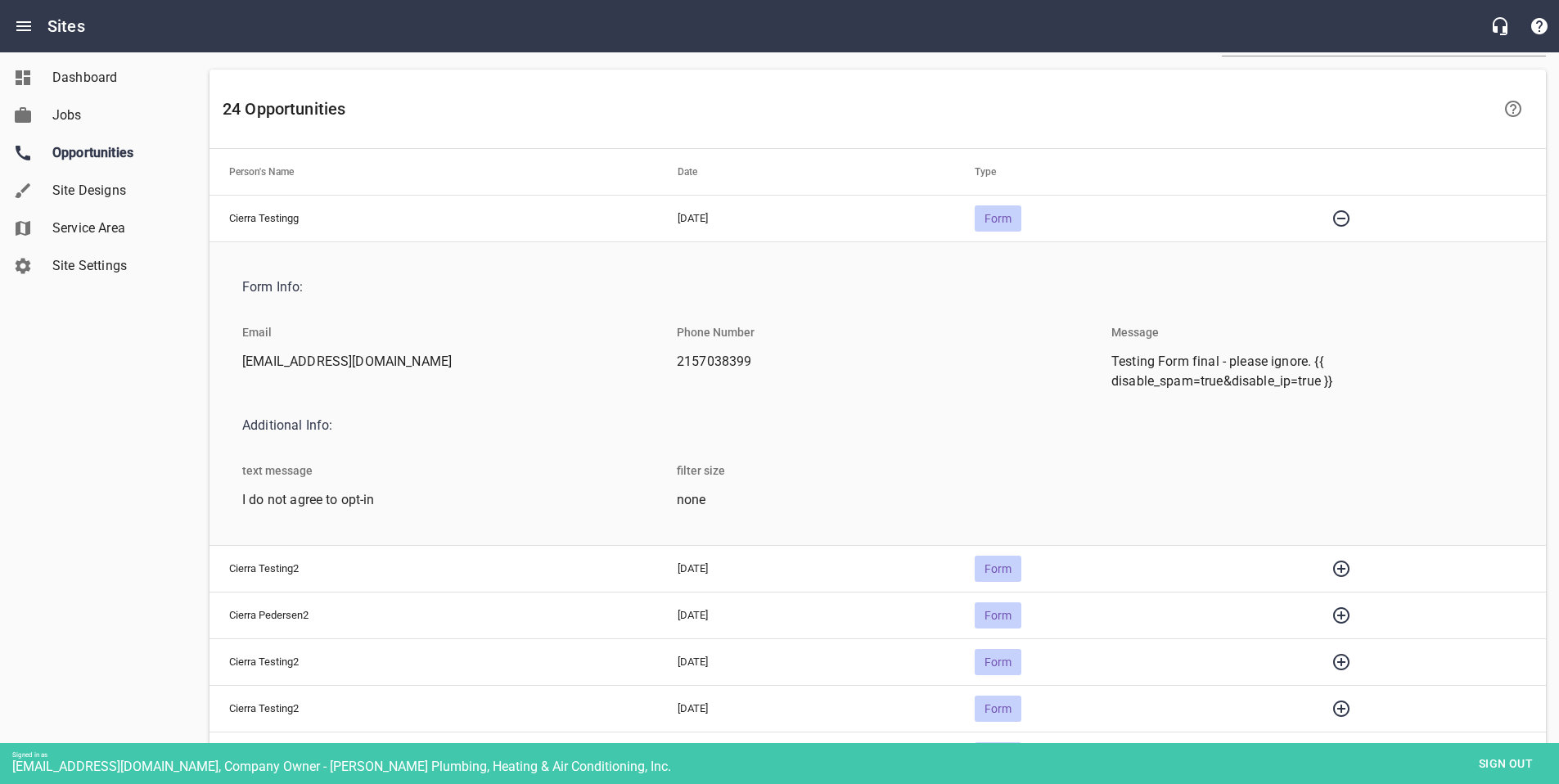
click at [1351, 215] on icon "button" at bounding box center [1341, 217] width 19 height 19
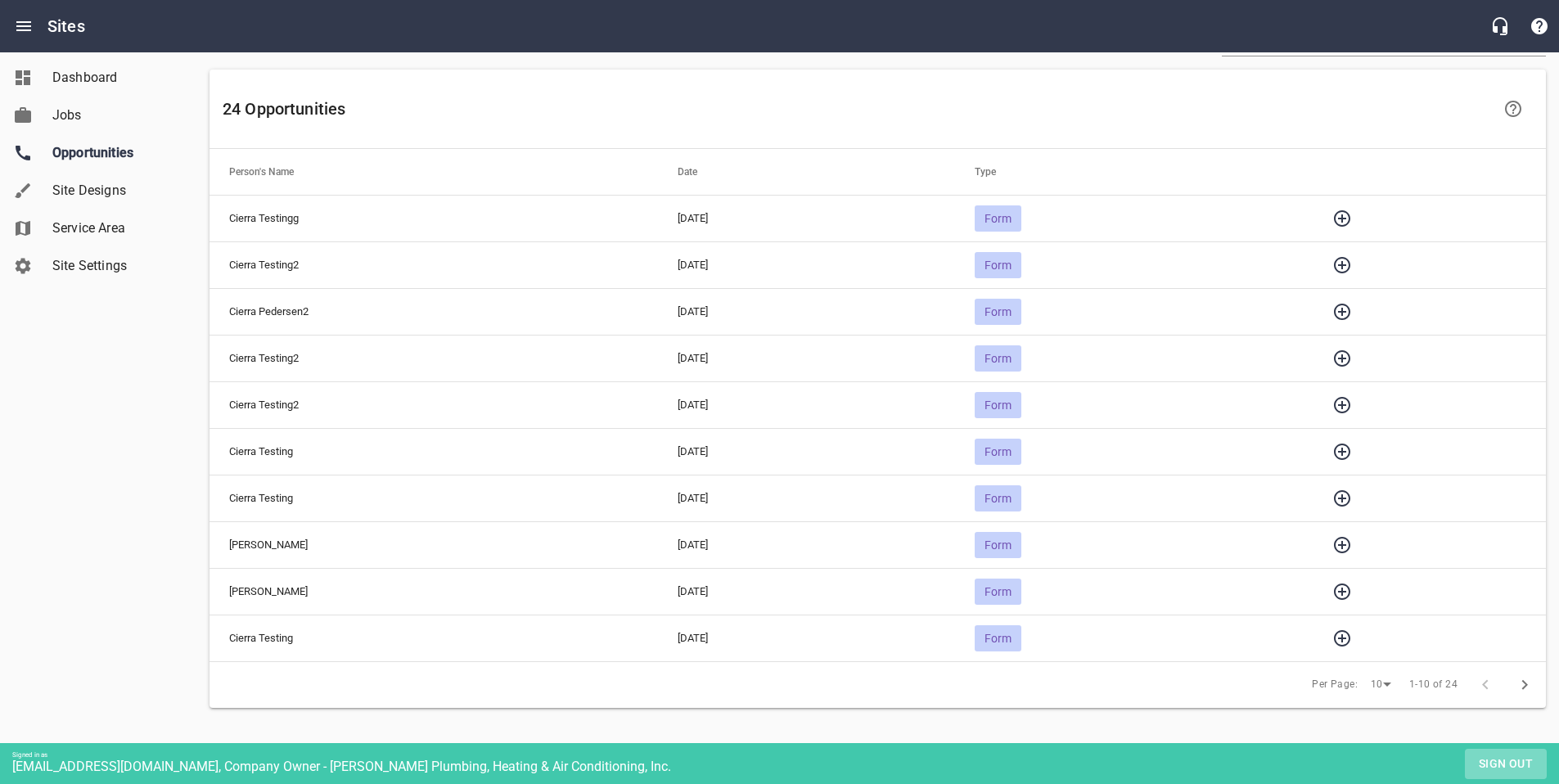
click at [1501, 754] on span "Sign out" at bounding box center [1506, 764] width 69 height 20
